Goal: Information Seeking & Learning: Learn about a topic

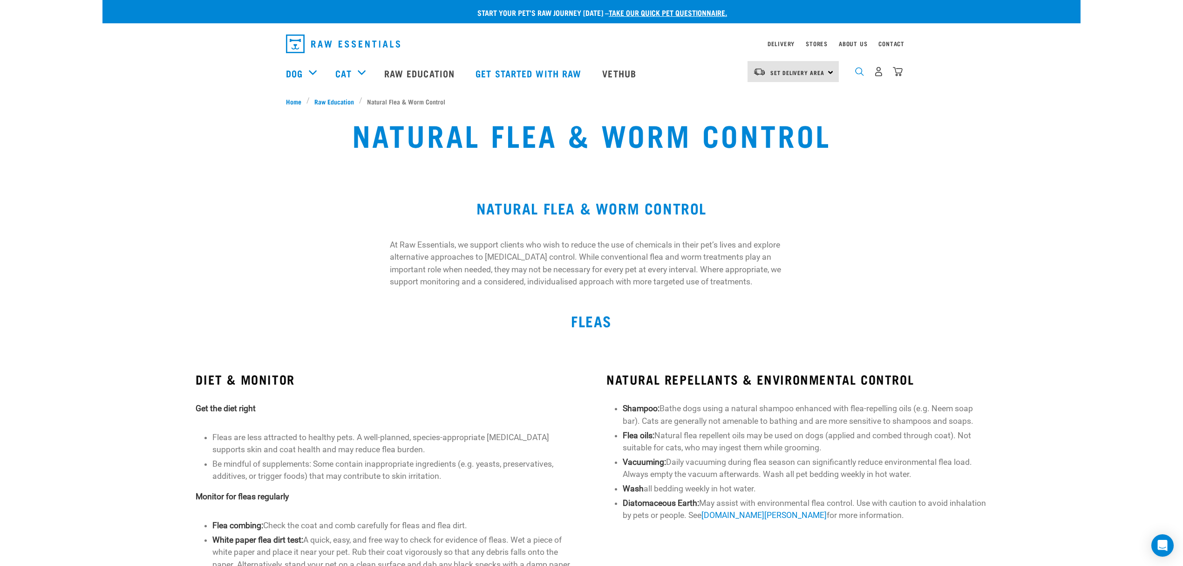
click at [857, 73] on img "dropdown navigation" at bounding box center [859, 71] width 9 height 9
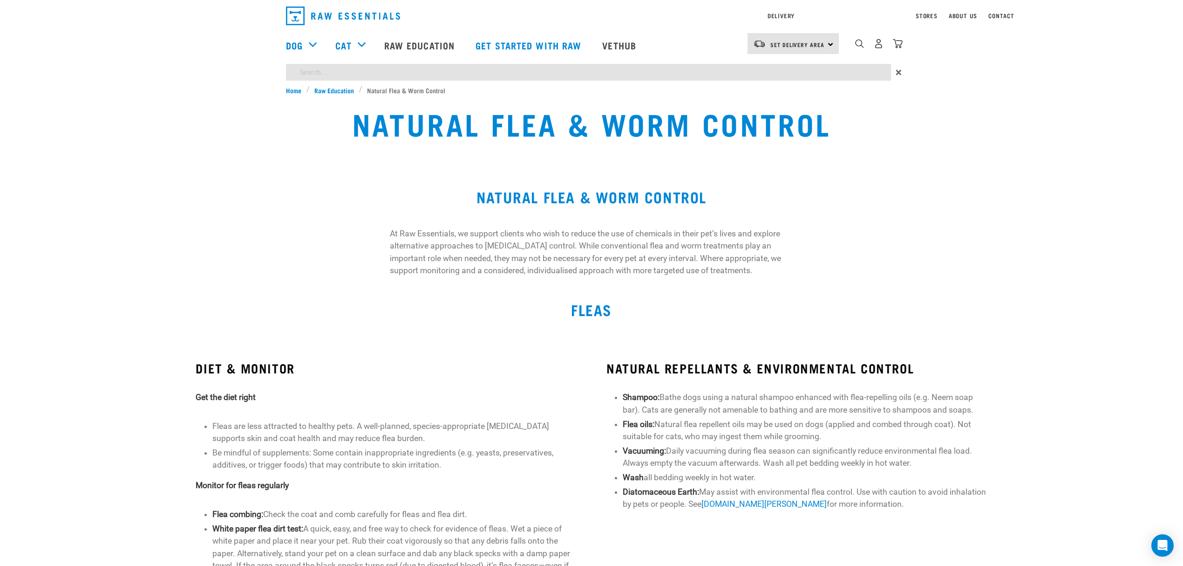
click at [308, 99] on div "Start your pet’s raw journey [DATE] – take our quick pet questionnaire. Deliver…" at bounding box center [591, 572] width 978 height 1145
type input "kelp"
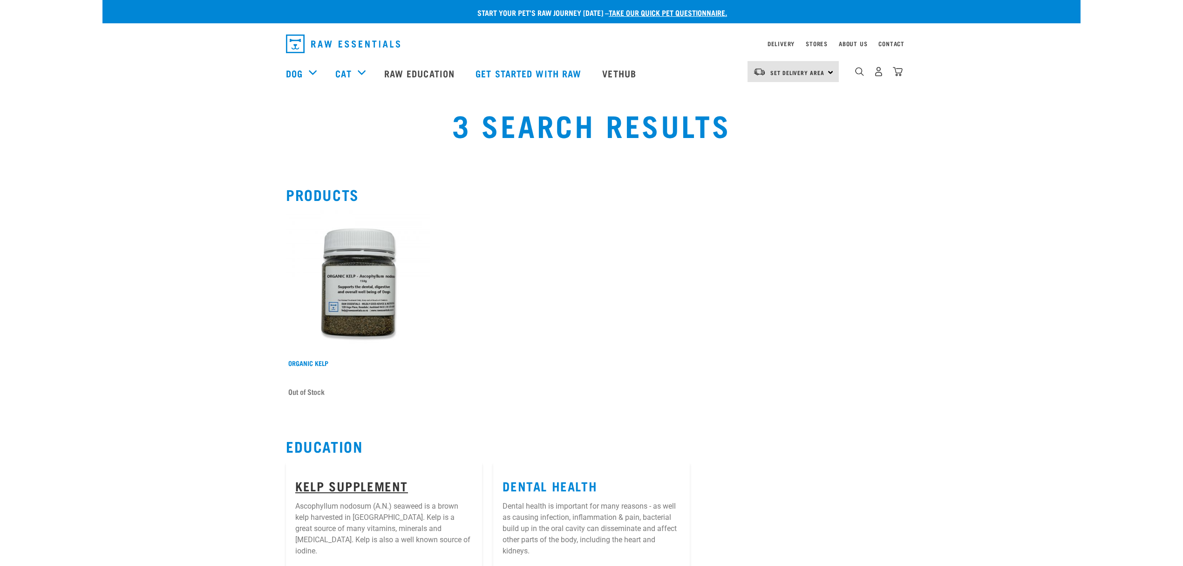
click at [356, 489] on link "Kelp Supplement" at bounding box center [351, 485] width 113 height 7
